Goal: Transaction & Acquisition: Book appointment/travel/reservation

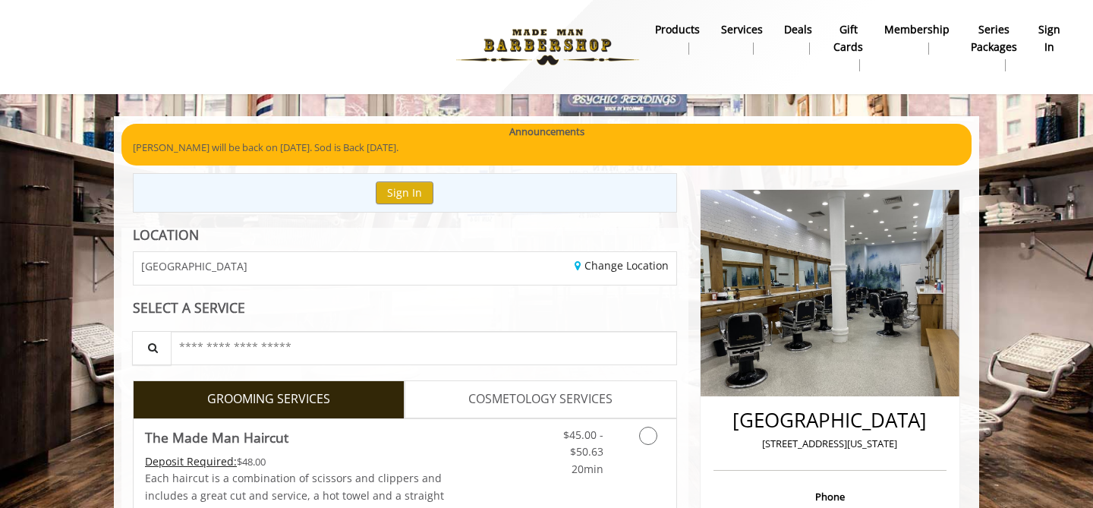
click at [690, 38] on link "products" at bounding box center [677, 38] width 66 height 39
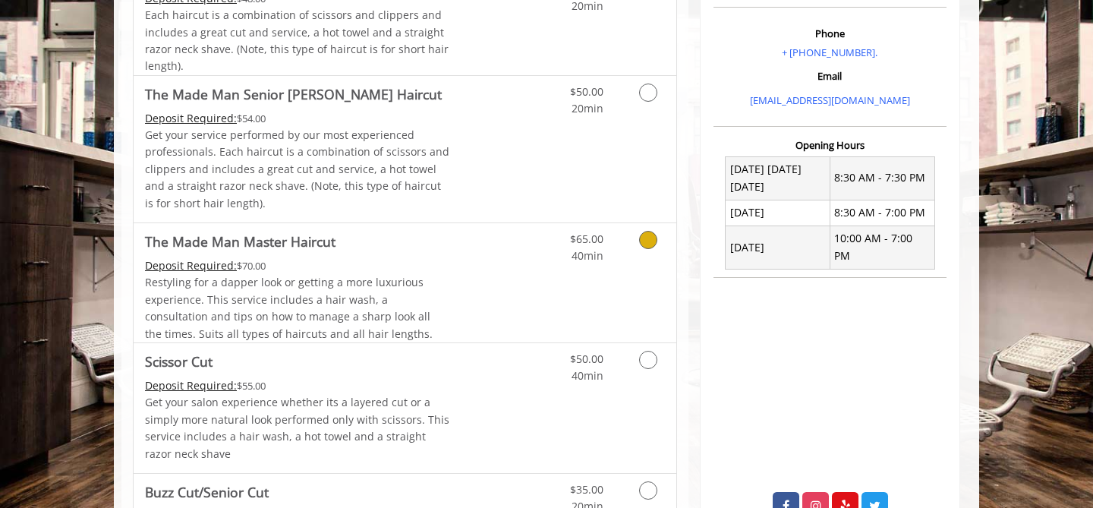
scroll to position [467, 0]
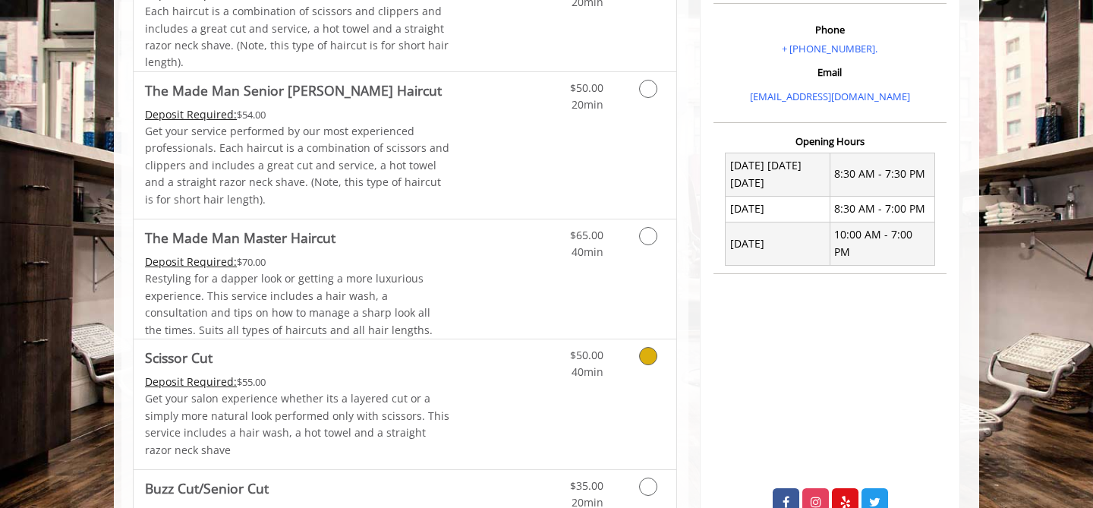
click at [649, 357] on icon "Grooming services" at bounding box center [648, 356] width 18 height 18
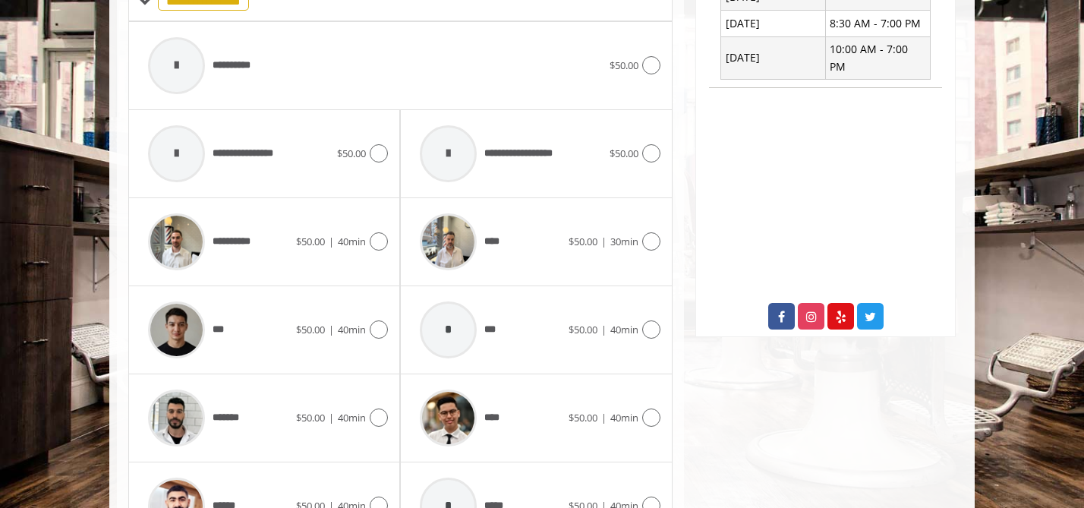
scroll to position [706, 0]
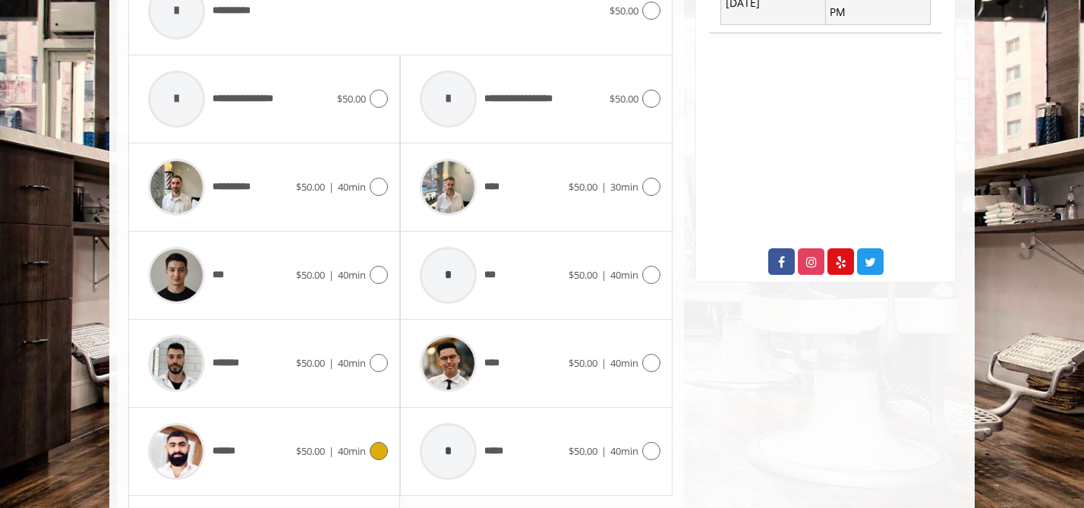
click at [379, 450] on icon at bounding box center [379, 451] width 18 height 18
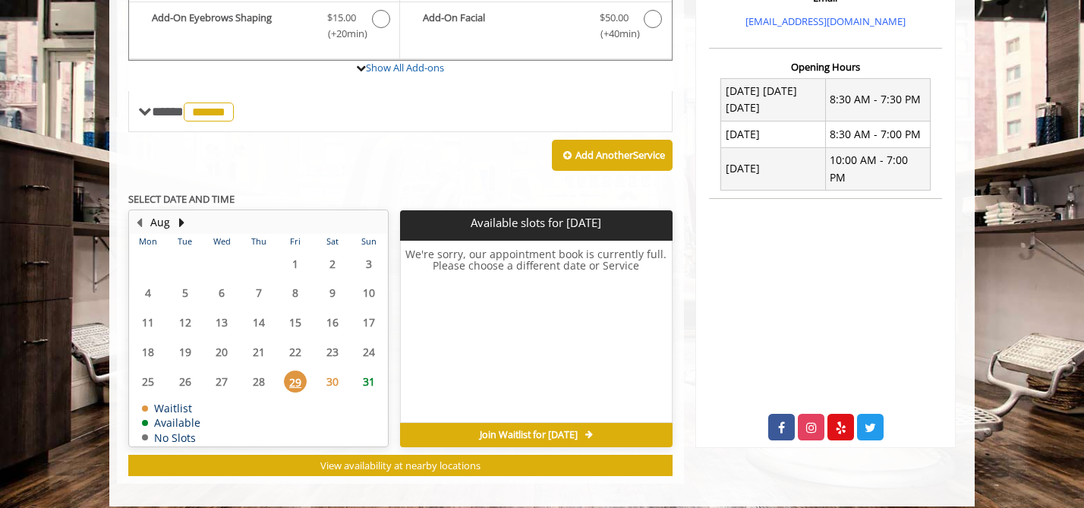
scroll to position [554, 0]
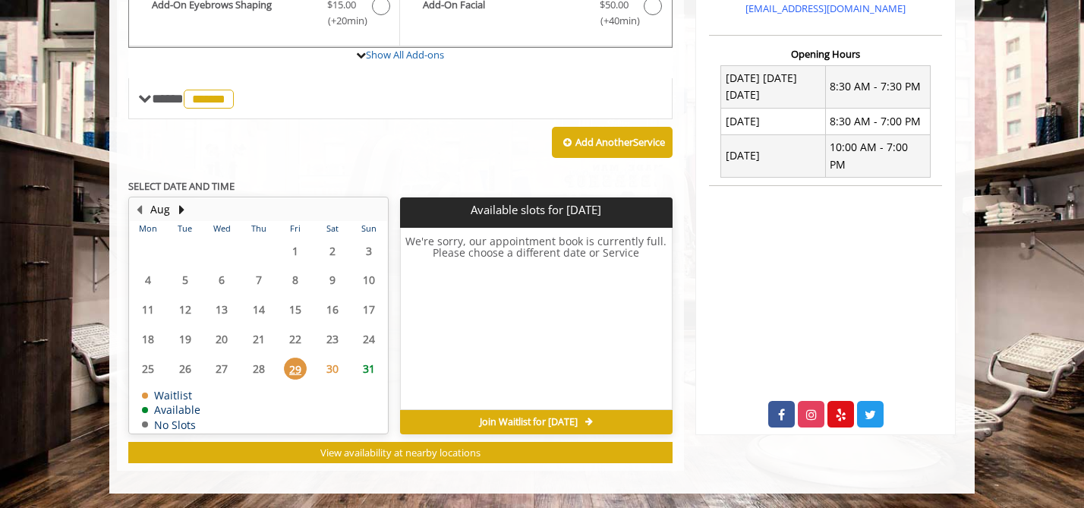
click at [373, 370] on span "31" at bounding box center [368, 368] width 23 height 22
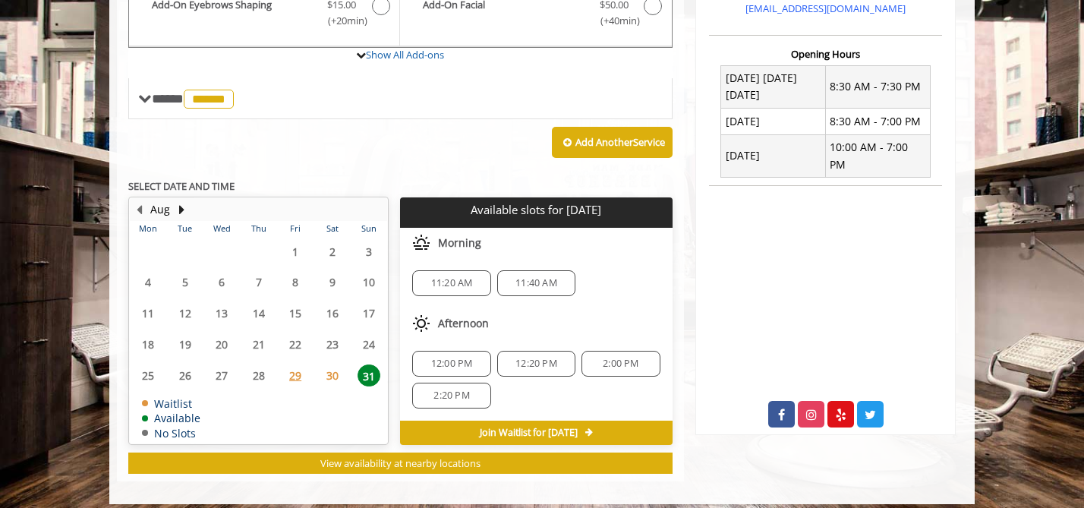
scroll to position [565, 0]
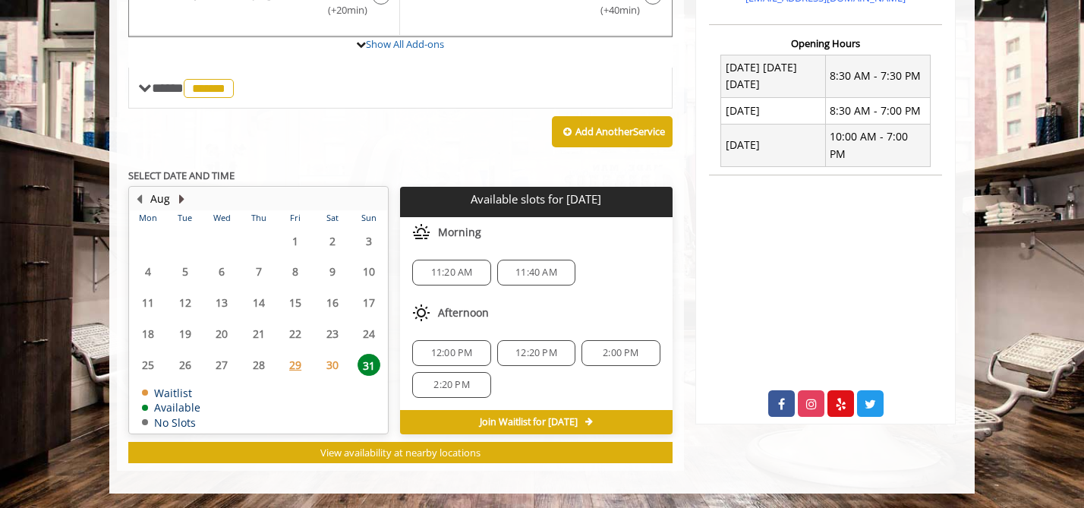
click at [184, 202] on button "Next Month" at bounding box center [181, 198] width 12 height 17
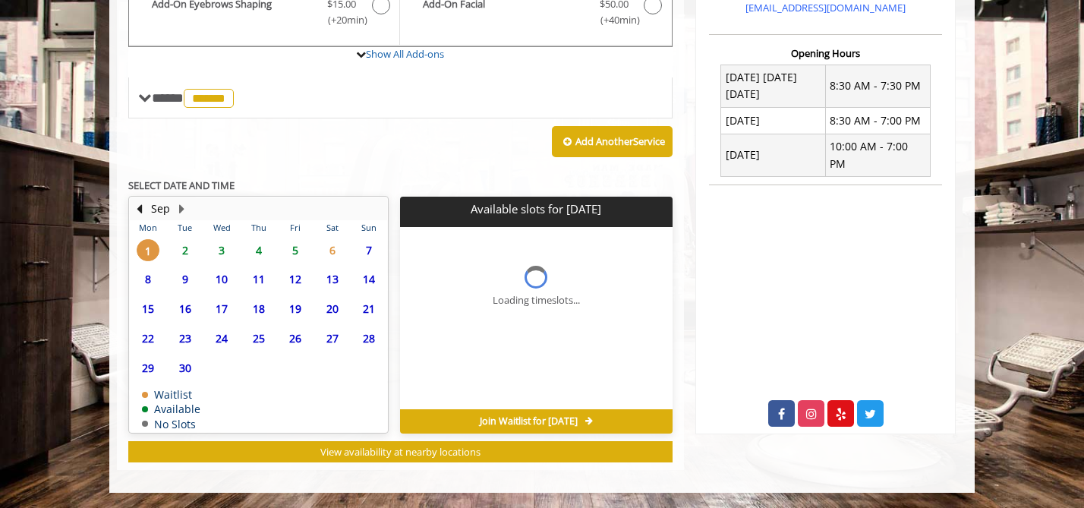
scroll to position [554, 0]
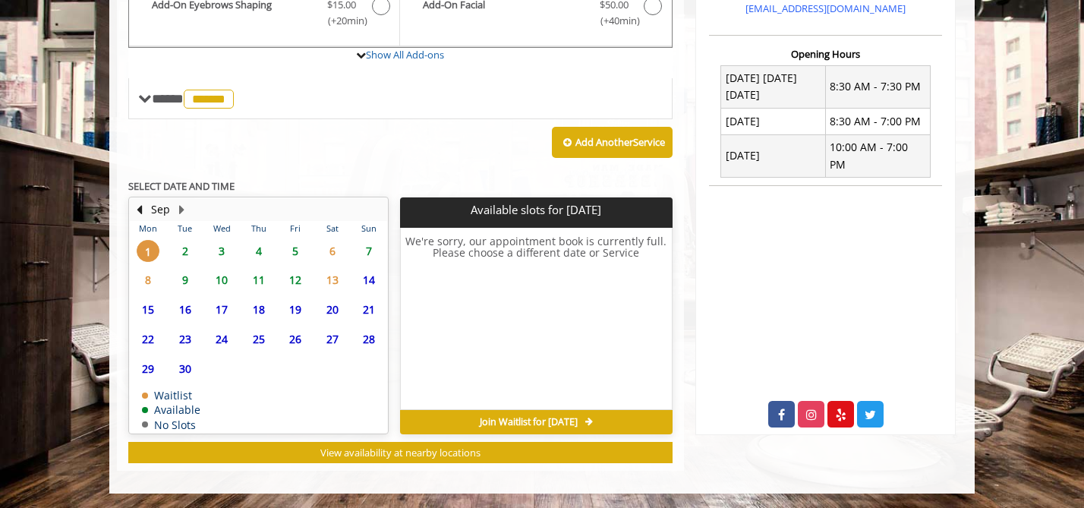
click at [187, 251] on span "2" at bounding box center [185, 251] width 23 height 22
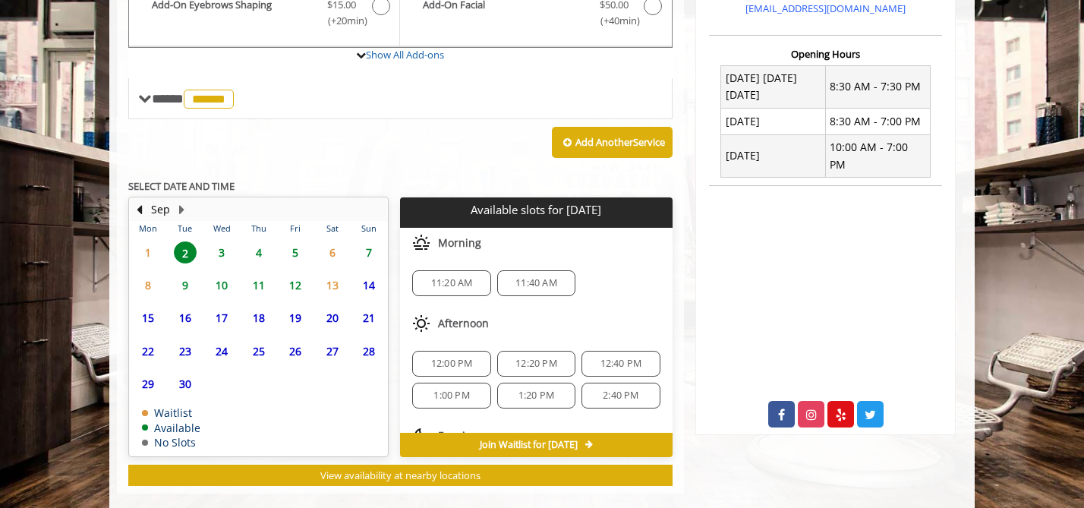
scroll to position [577, 0]
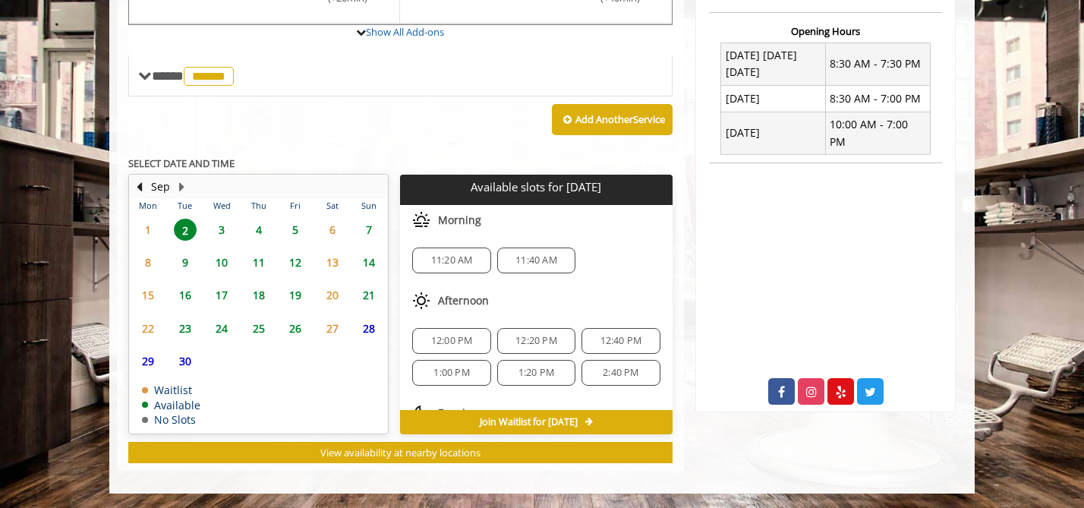
click at [226, 233] on table "Mon Tue Wed Thu Fri Sat Sun 1 2 3 4 5 6 7 8 9 10 11 12 13 14 15 16 17 18 19 20 …" at bounding box center [258, 315] width 257 height 234
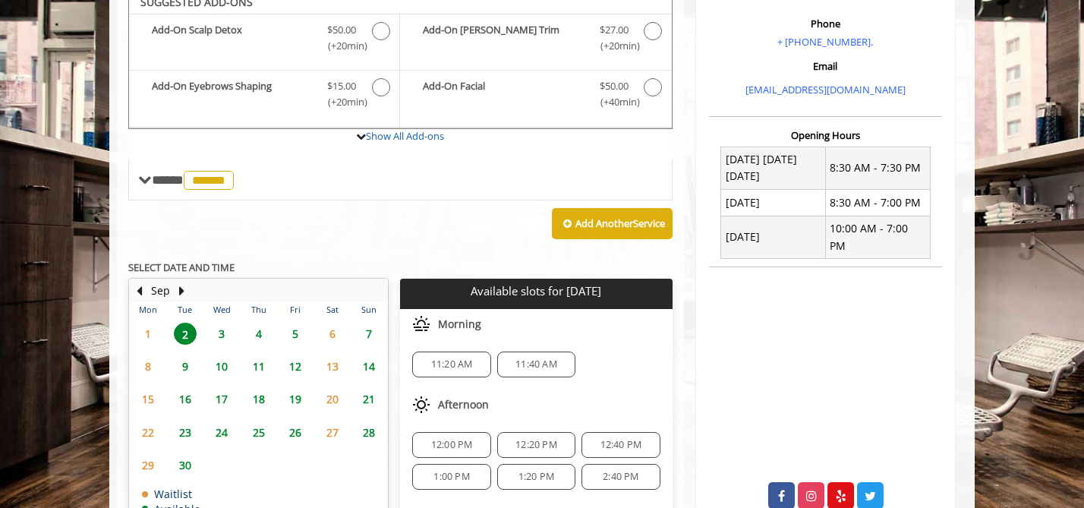
scroll to position [461, 0]
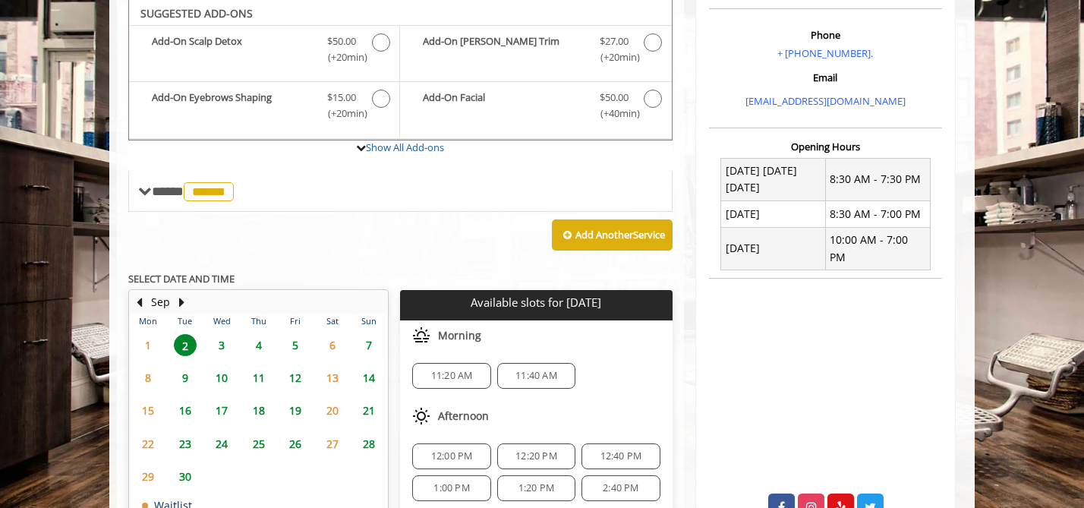
click at [219, 343] on span "3" at bounding box center [221, 345] width 23 height 22
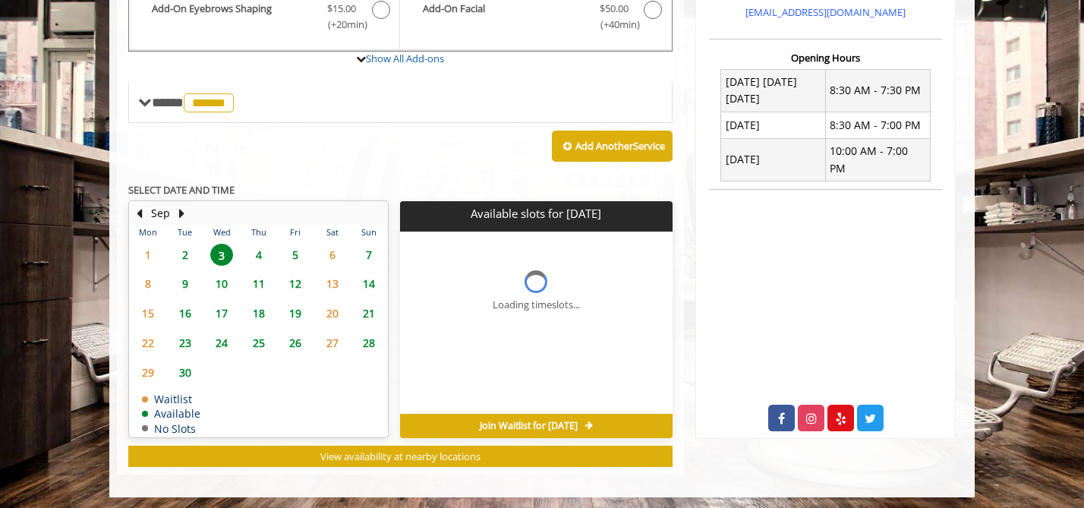
scroll to position [577, 0]
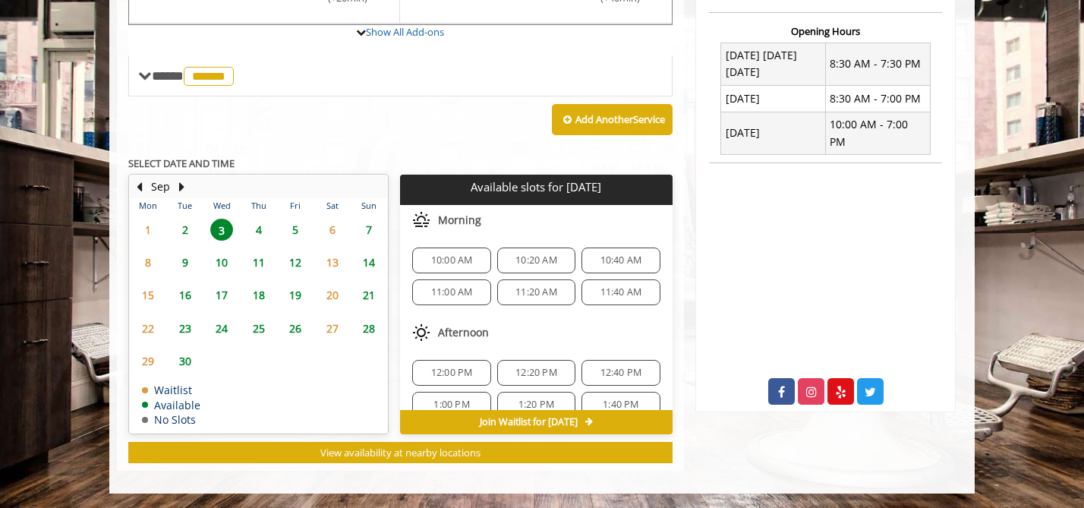
click at [191, 231] on span "2" at bounding box center [185, 230] width 23 height 22
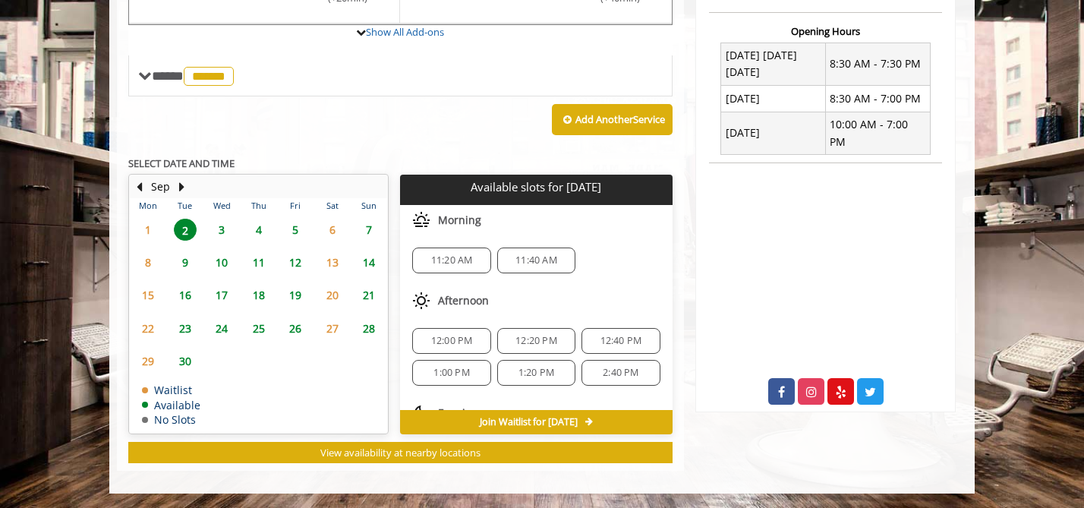
click at [220, 232] on span "3" at bounding box center [221, 230] width 23 height 22
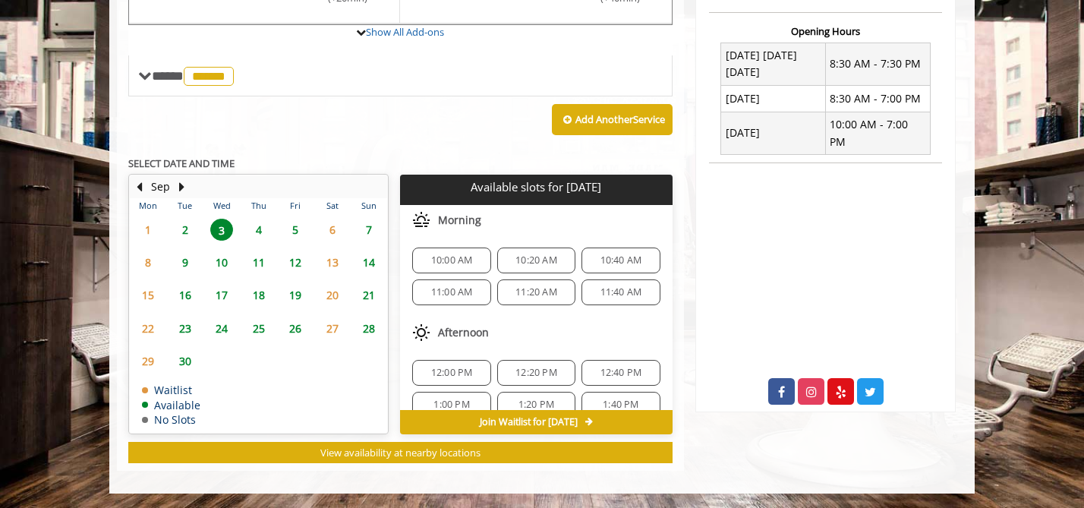
click at [261, 231] on span "4" at bounding box center [258, 230] width 23 height 22
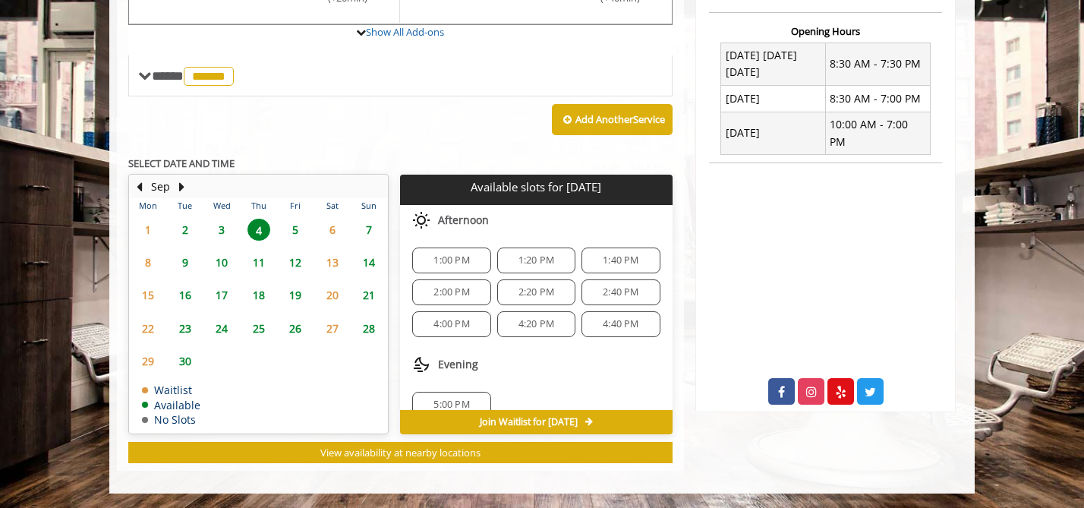
click at [292, 226] on span "5" at bounding box center [295, 230] width 23 height 22
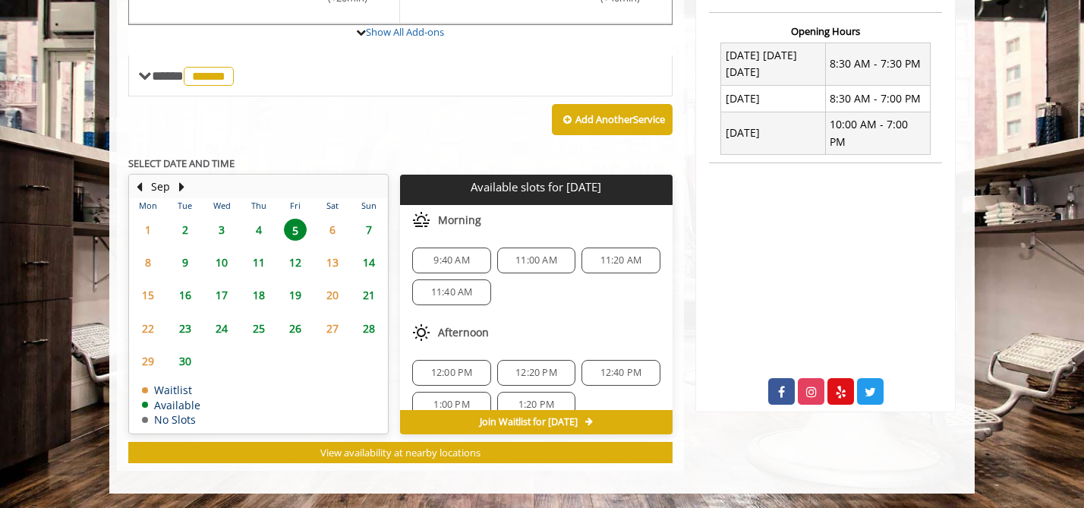
click at [222, 227] on span "3" at bounding box center [221, 230] width 23 height 22
click at [448, 260] on span "10:00 AM" at bounding box center [452, 260] width 42 height 12
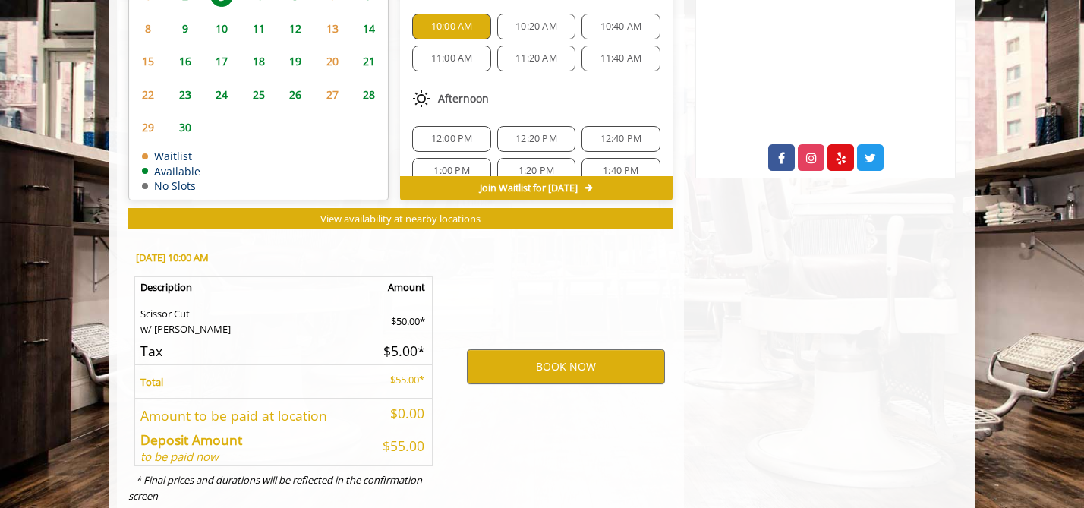
scroll to position [851, 0]
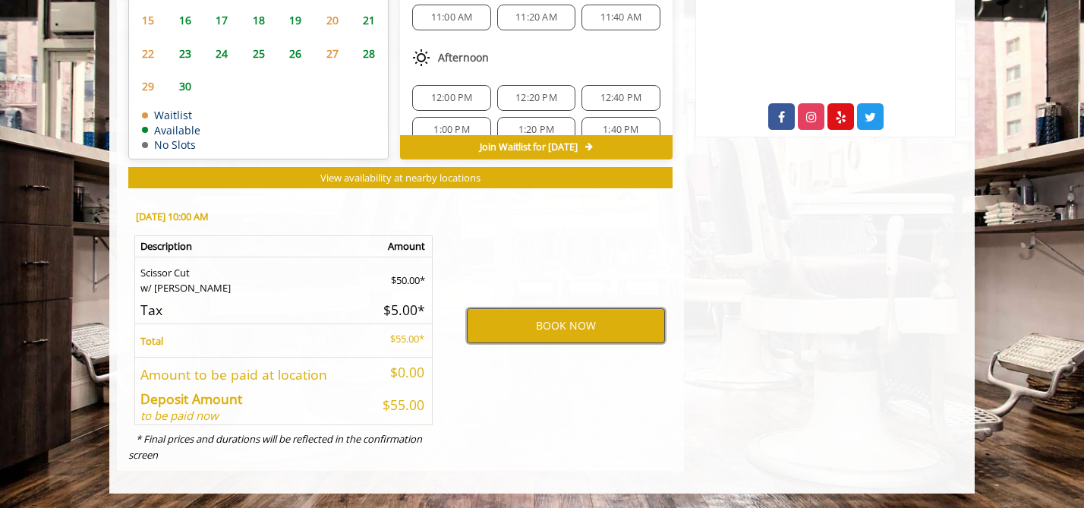
click at [571, 333] on button "BOOK NOW" at bounding box center [566, 325] width 198 height 35
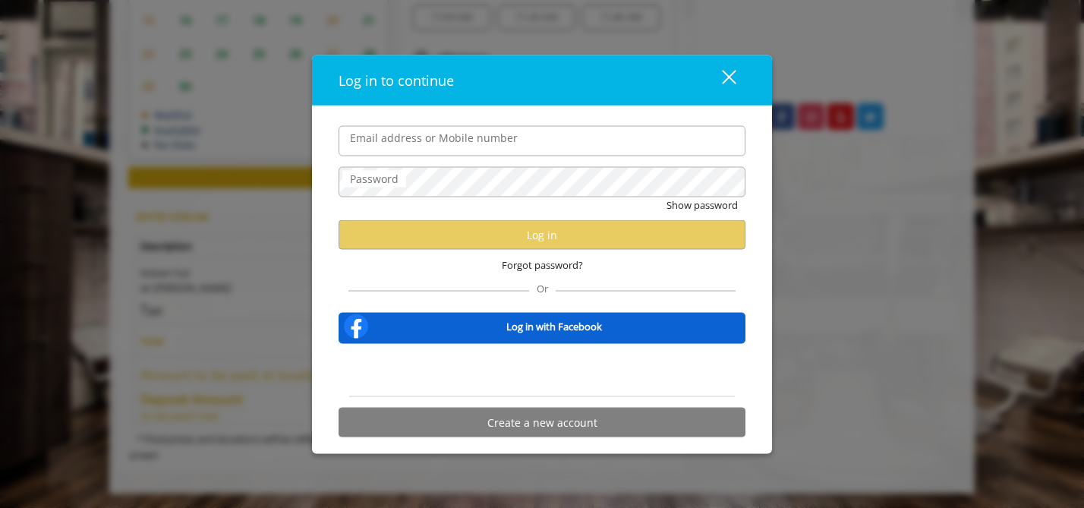
type input "**********"
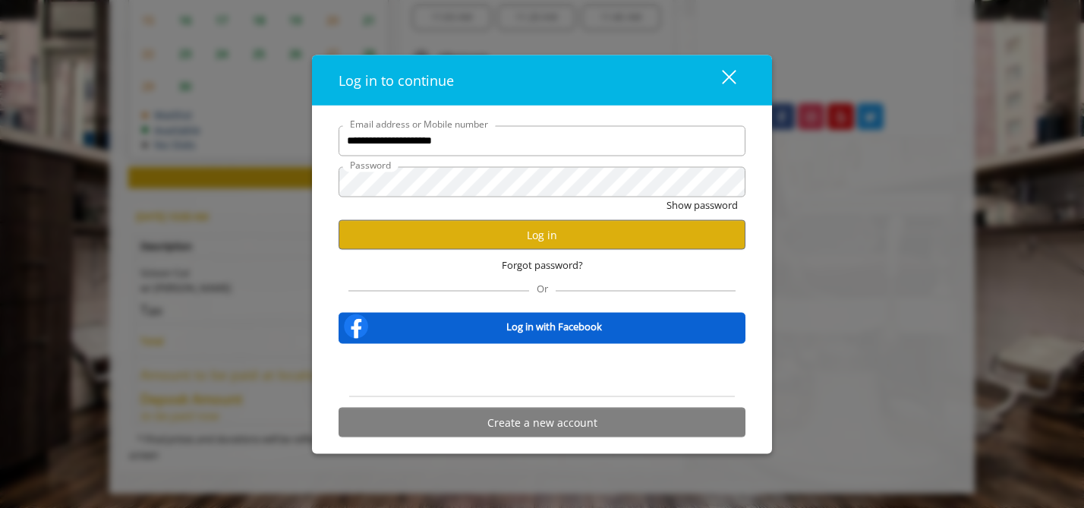
scroll to position [0, 0]
click at [580, 226] on button "Log in" at bounding box center [541, 235] width 407 height 30
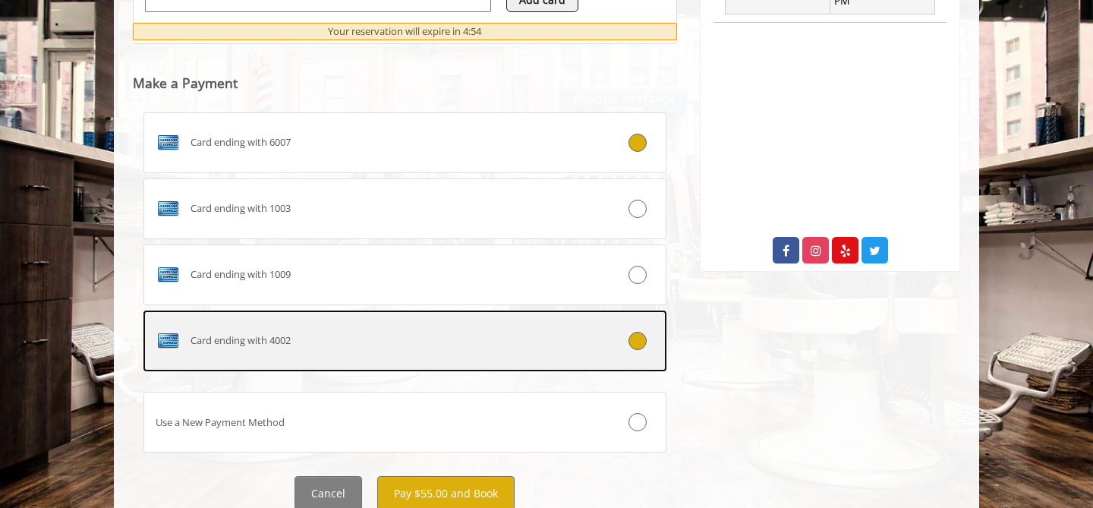
scroll to position [731, 0]
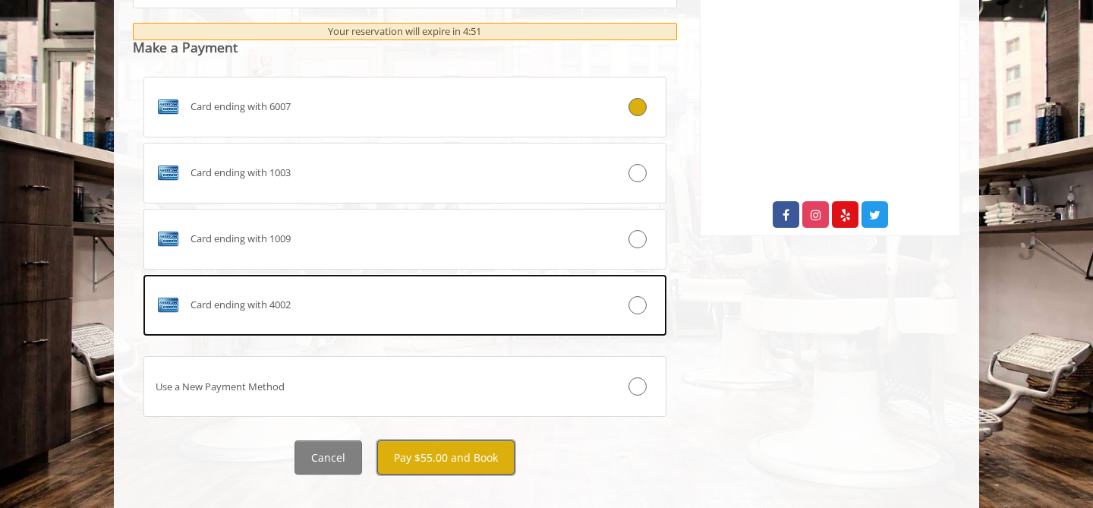
click at [423, 450] on button "Pay $55.00 and Book" at bounding box center [445, 457] width 137 height 34
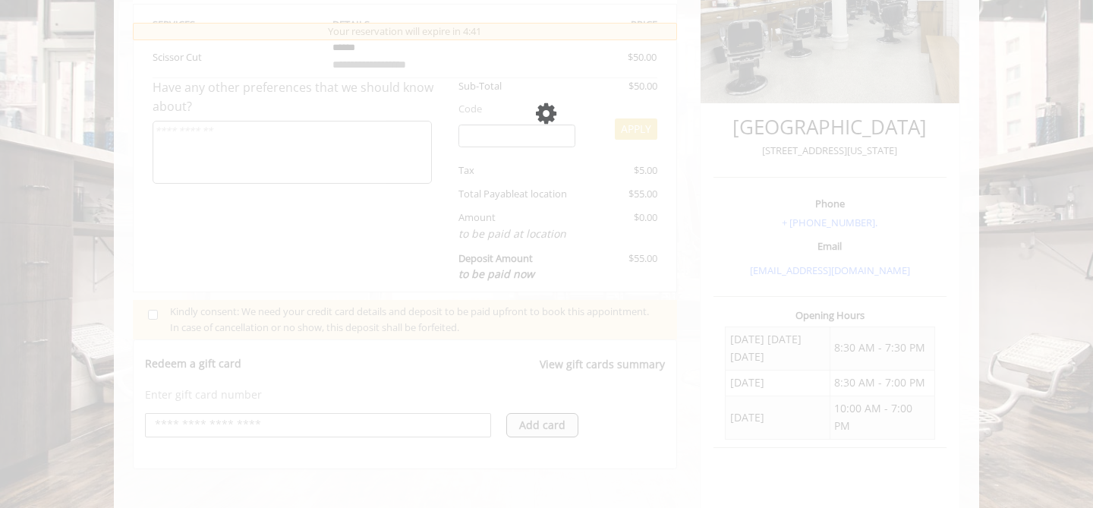
scroll to position [302, 0]
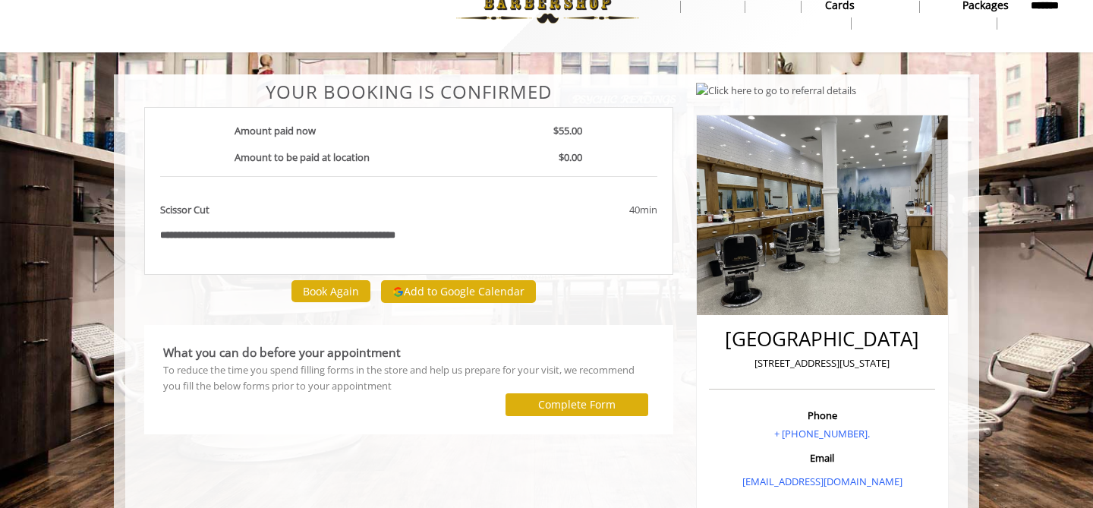
scroll to position [44, 0]
